Goal: Task Accomplishment & Management: Manage account settings

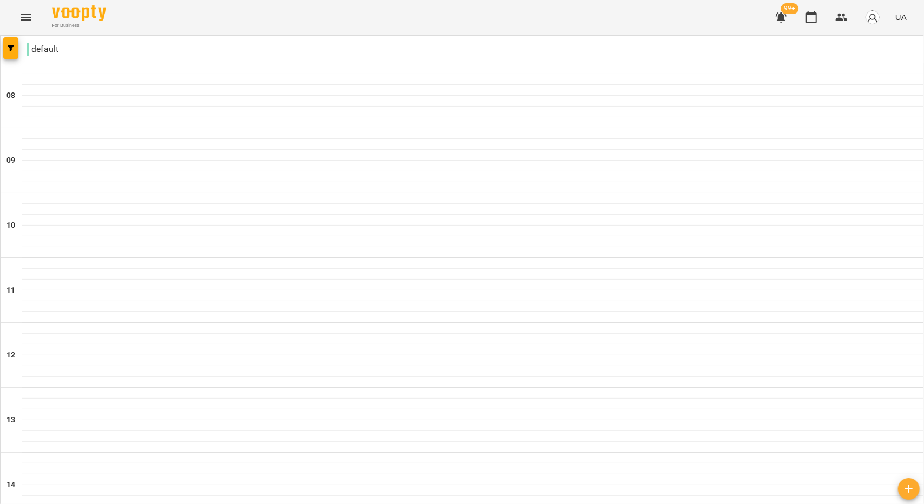
scroll to position [540, 0]
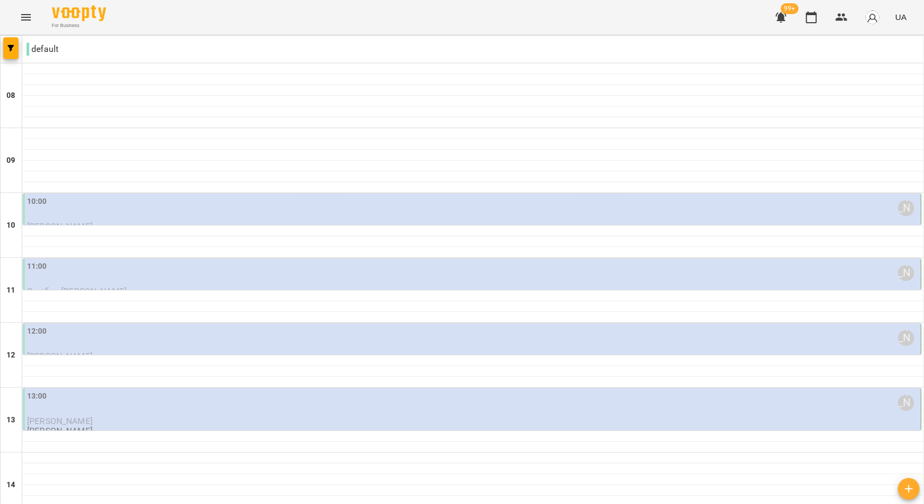
click at [150, 206] on div "10:00 [PERSON_NAME]" at bounding box center [472, 208] width 891 height 25
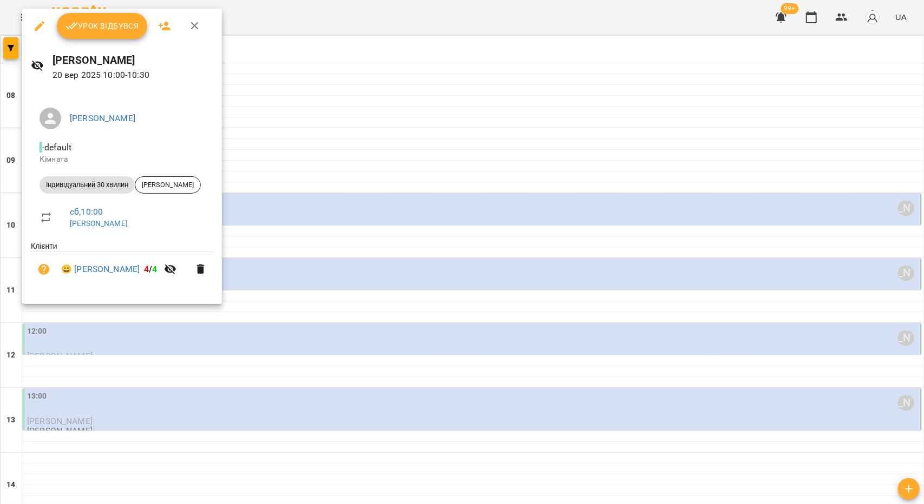
click at [108, 30] on span "Урок відбувся" at bounding box center [102, 25] width 74 height 13
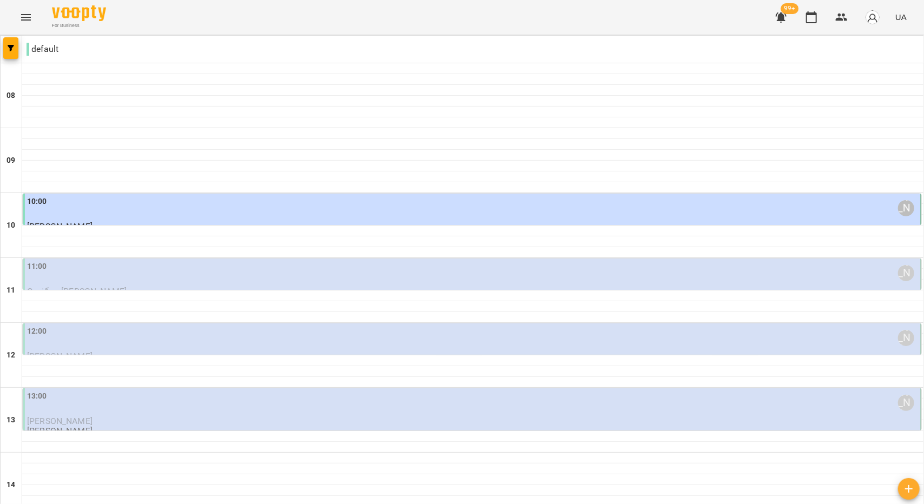
click at [86, 267] on div "11:00 [PERSON_NAME]" at bounding box center [472, 273] width 891 height 25
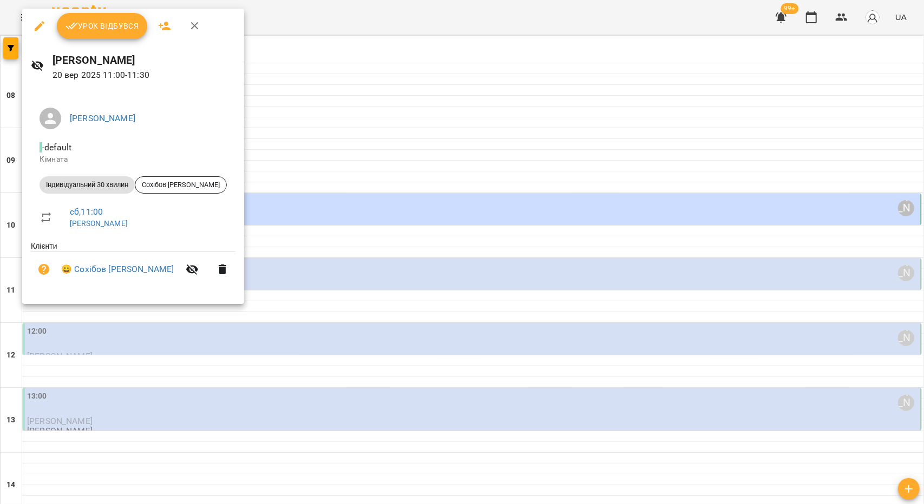
click at [117, 23] on span "Урок відбувся" at bounding box center [102, 25] width 74 height 13
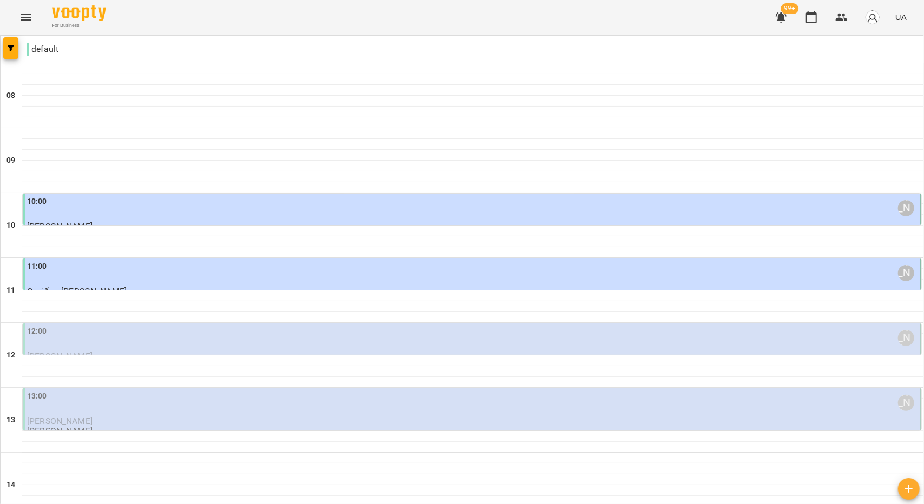
click at [143, 274] on div "11:00 [PERSON_NAME]" at bounding box center [472, 273] width 891 height 25
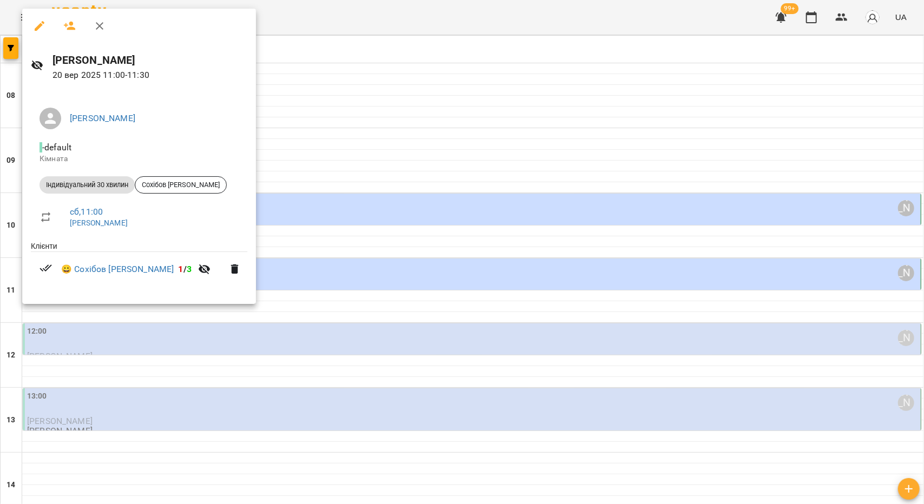
click at [110, 334] on div at bounding box center [462, 252] width 924 height 504
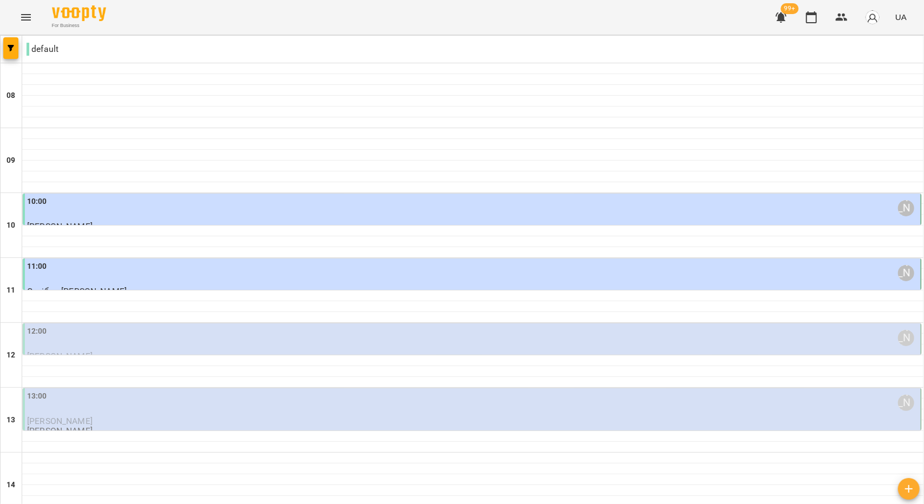
click at [104, 344] on div "12:00 [PERSON_NAME]" at bounding box center [472, 338] width 891 height 25
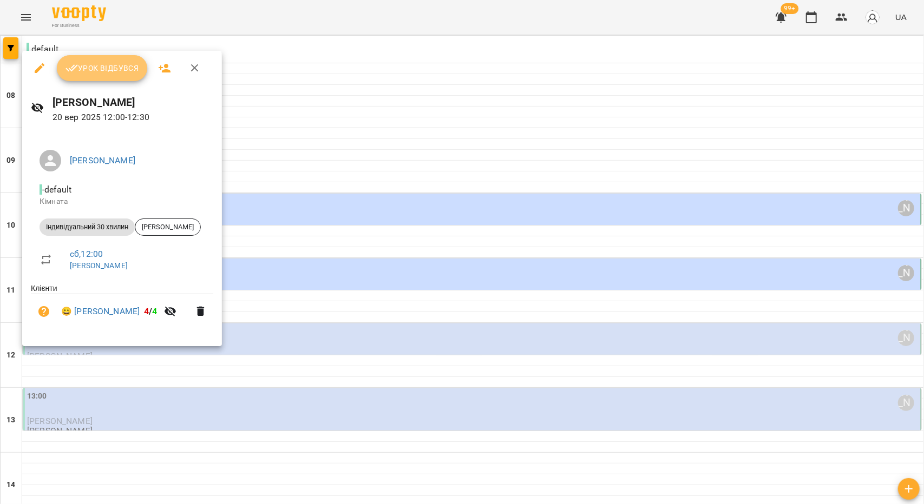
click at [113, 62] on span "Урок відбувся" at bounding box center [102, 68] width 74 height 13
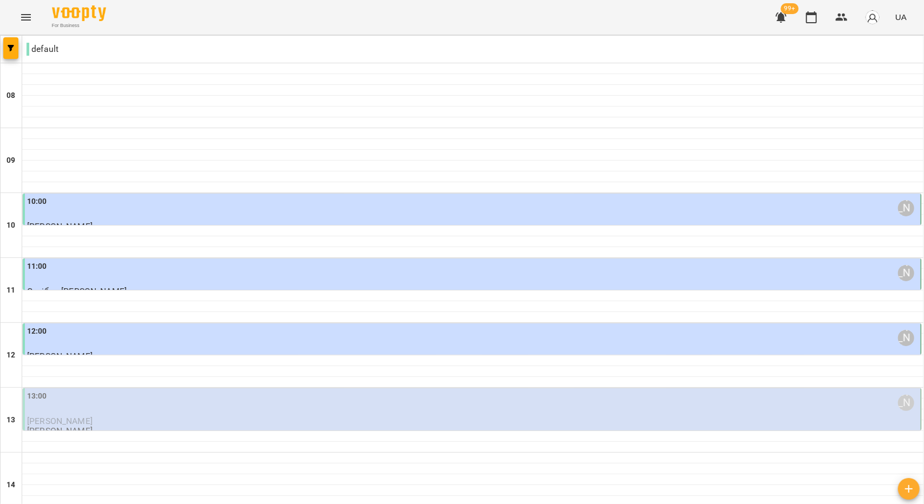
scroll to position [216, 0]
click at [68, 391] on div "13:00 [PERSON_NAME]" at bounding box center [472, 403] width 891 height 25
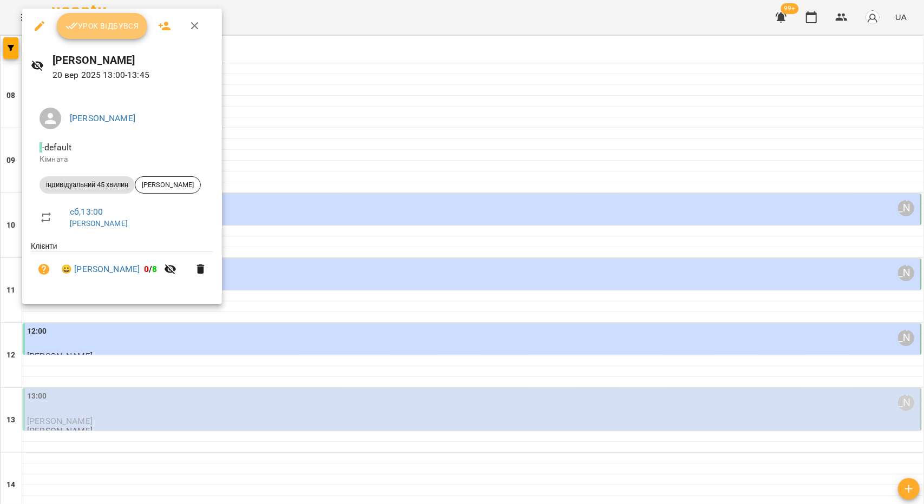
click at [101, 27] on span "Урок відбувся" at bounding box center [102, 25] width 74 height 13
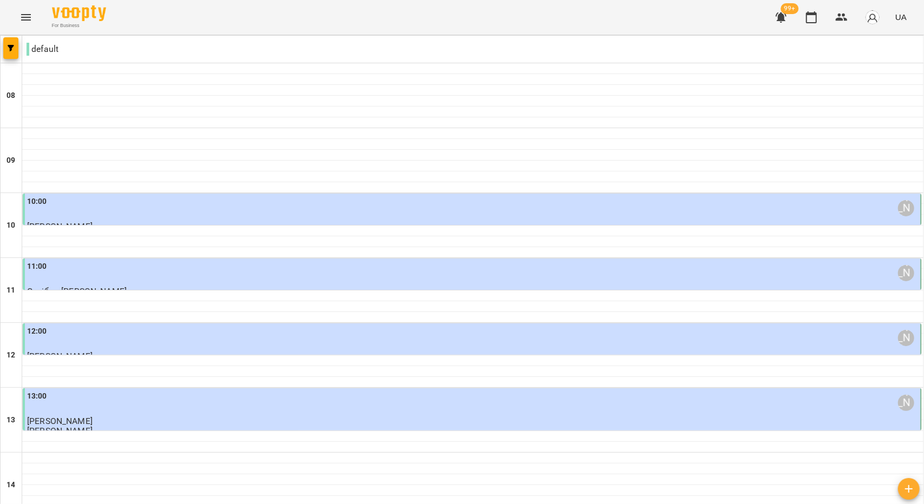
type input "**********"
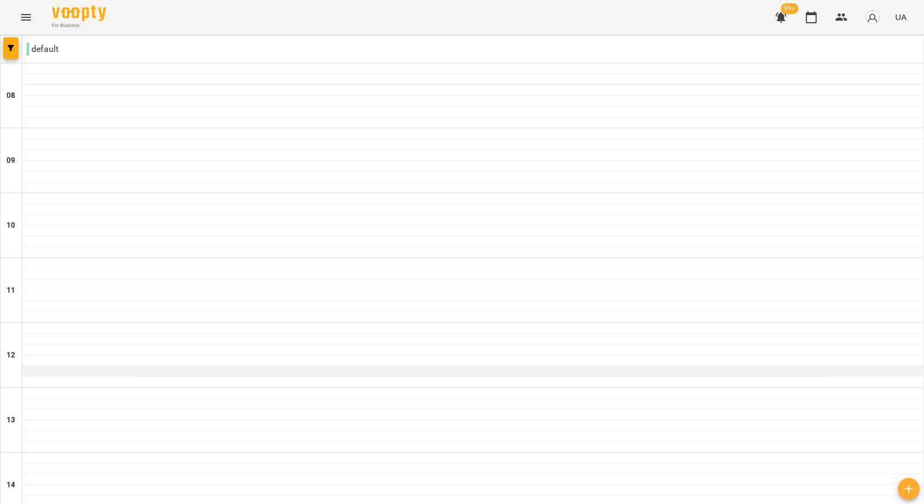
scroll to position [433, 0]
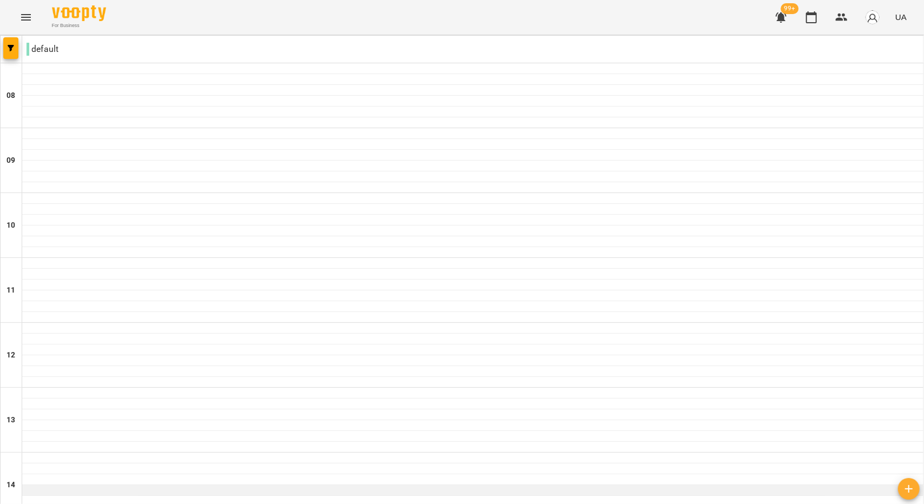
scroll to position [540, 0]
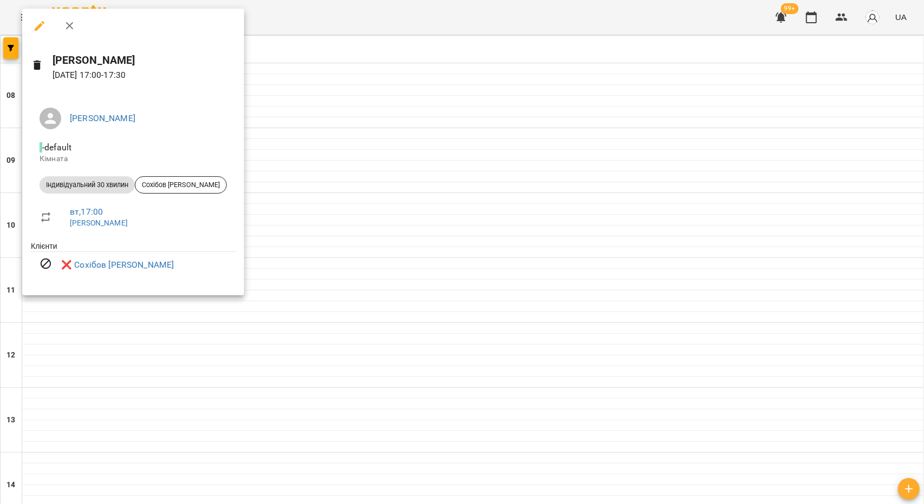
click at [308, 217] on div at bounding box center [462, 252] width 924 height 504
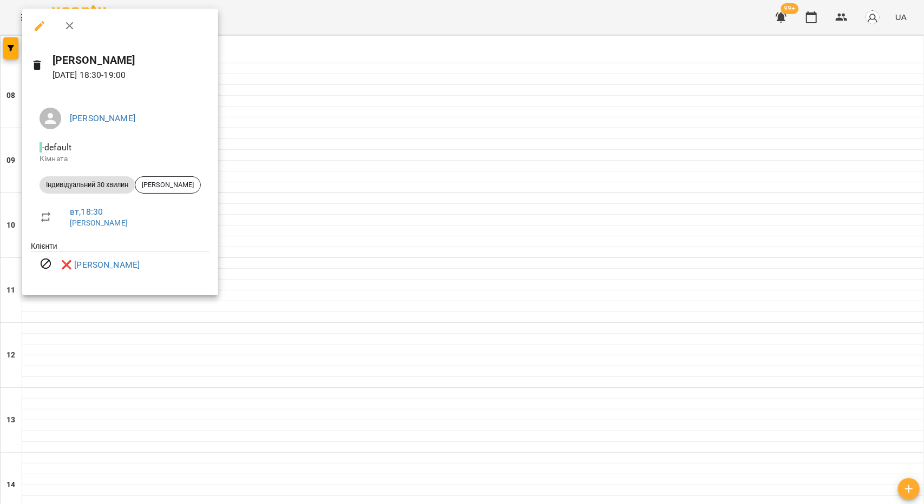
click at [321, 274] on div at bounding box center [462, 252] width 924 height 504
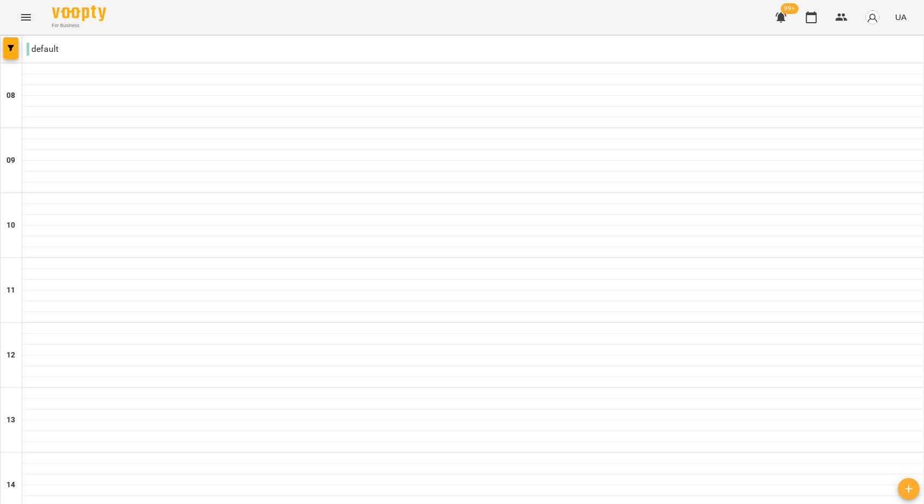
type input "**********"
